Goal: Task Accomplishment & Management: Manage account settings

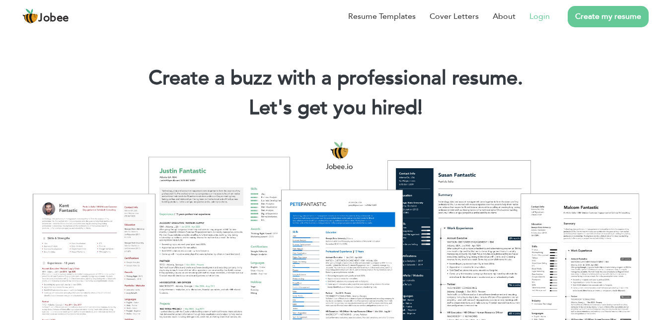
click at [542, 18] on link "Login" at bounding box center [539, 16] width 20 height 12
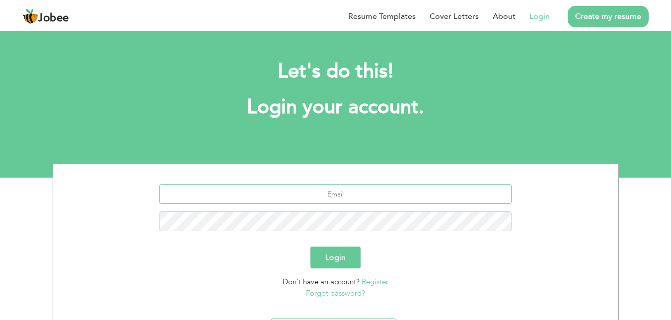
click at [335, 196] on input "text" at bounding box center [335, 194] width 352 height 20
type input "[EMAIL_ADDRESS][DOMAIN_NAME]"
click at [342, 254] on button "Login" at bounding box center [335, 258] width 50 height 22
